Goal: Task Accomplishment & Management: Manage account settings

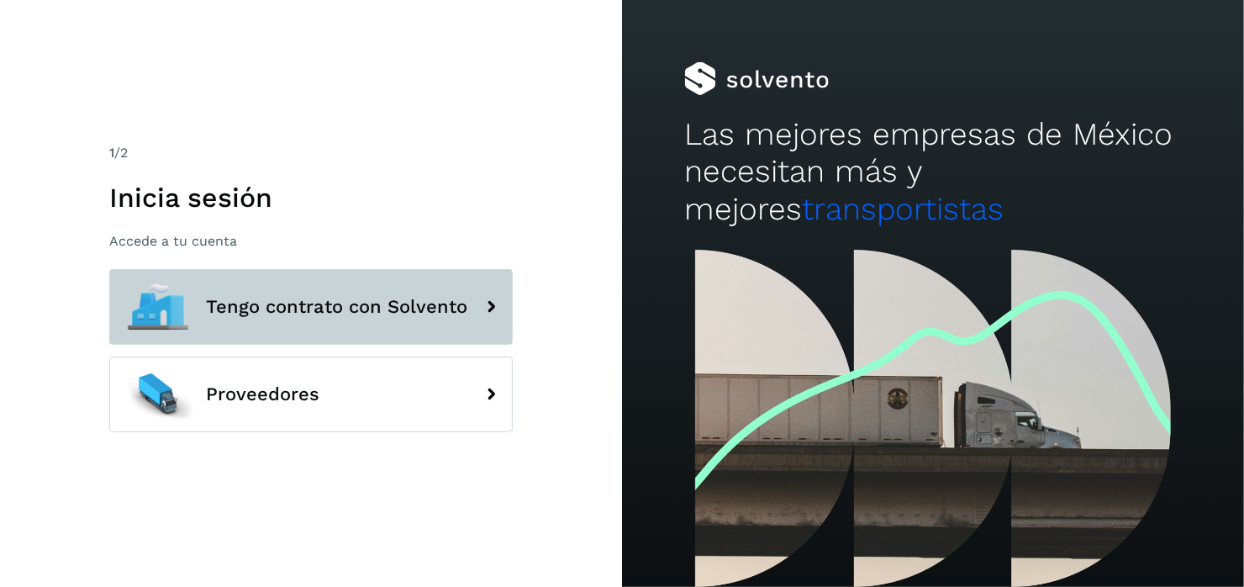
click at [265, 309] on span "Tengo contrato con Solvento" at bounding box center [336, 307] width 261 height 20
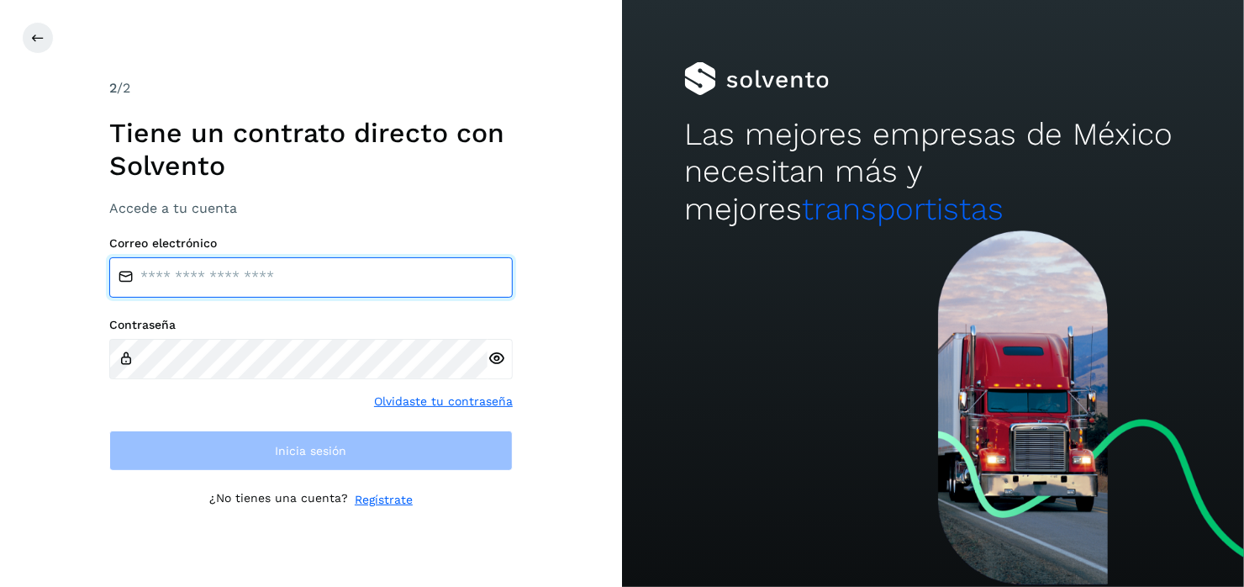
drag, startPoint x: 177, startPoint y: 284, endPoint x: 189, endPoint y: 279, distance: 12.8
click at [177, 284] on input "email" at bounding box center [310, 277] width 403 height 40
type input "**********"
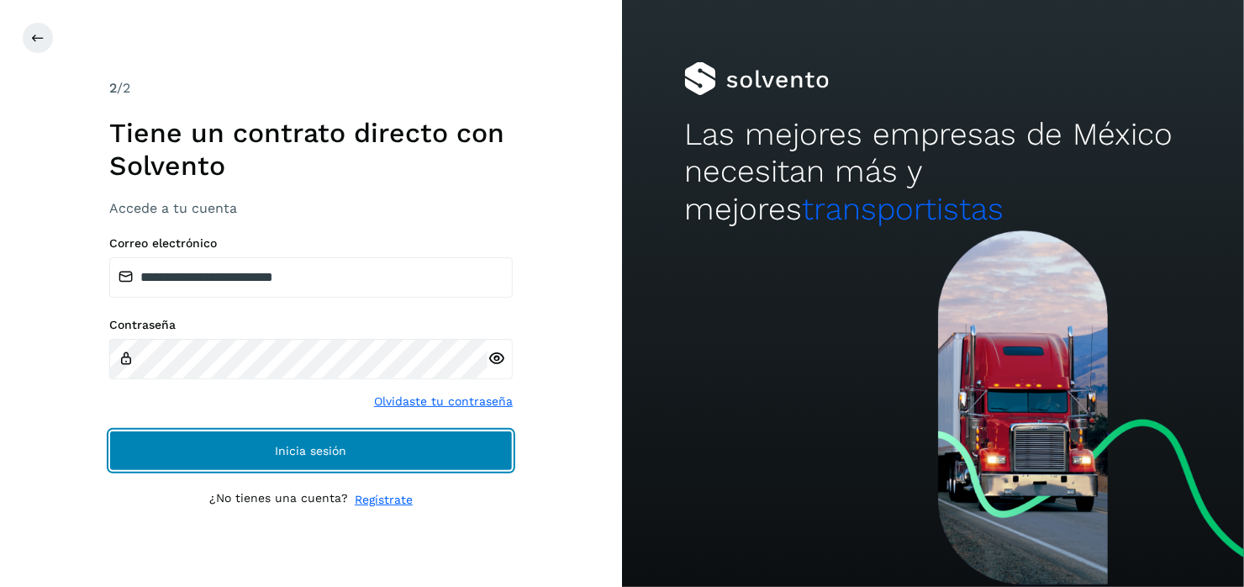
click at [287, 439] on button "Inicia sesión" at bounding box center [310, 450] width 403 height 40
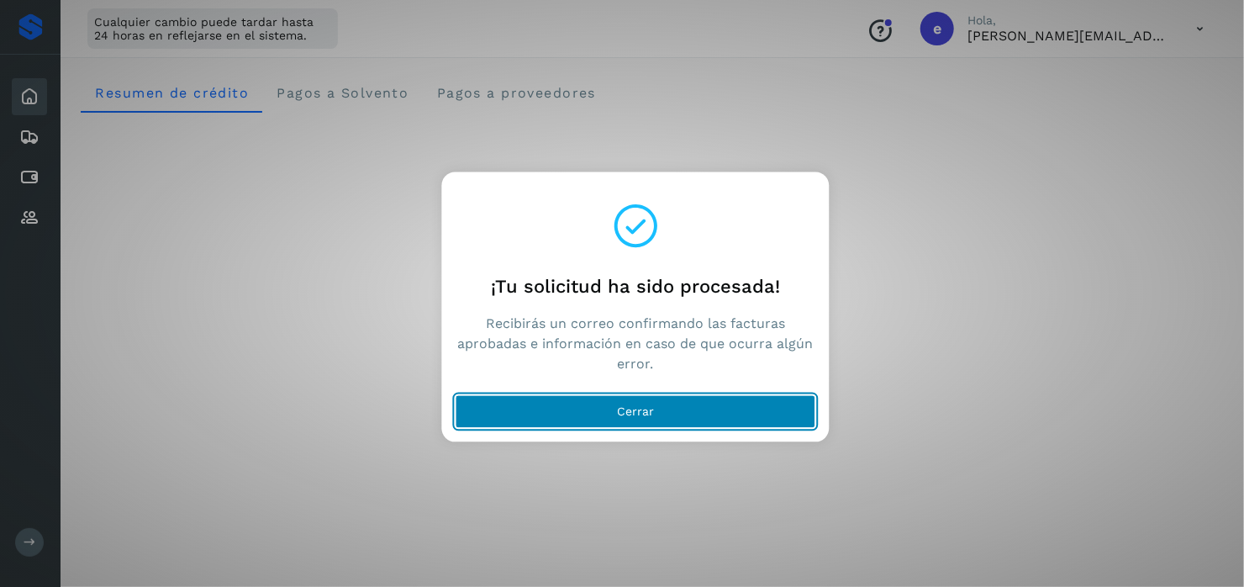
click at [648, 400] on button "Cerrar" at bounding box center [636, 412] width 361 height 34
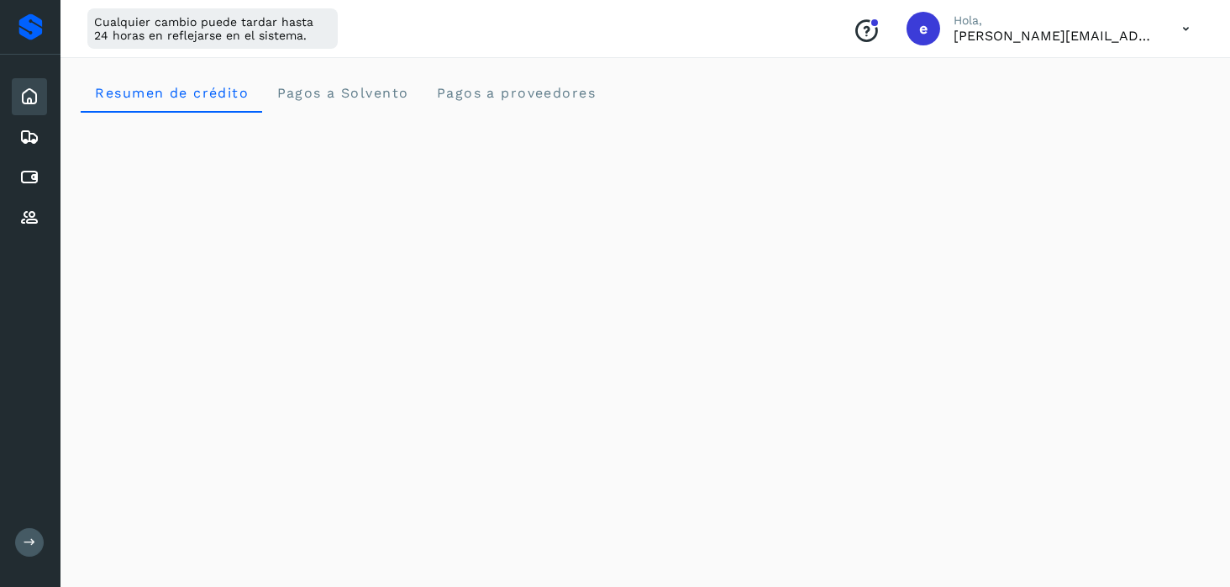
click at [1188, 31] on icon at bounding box center [1186, 29] width 34 height 34
click at [1074, 108] on div "Cerrar sesión" at bounding box center [1103, 108] width 200 height 32
